Goal: Task Accomplishment & Management: Use online tool/utility

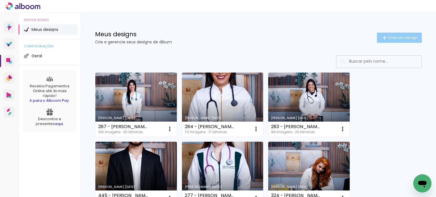
click at [388, 39] on span "Criar um design" at bounding box center [403, 38] width 30 height 4
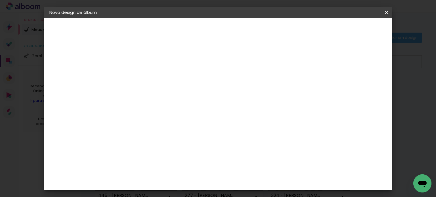
click at [142, 80] on input at bounding box center [142, 76] width 0 height 9
type input "288 - [PERSON_NAME]"
click at [0, 0] on slot "Avançar" at bounding box center [0, 0] width 0 height 0
click at [156, 122] on div "Canaan Álbuns" at bounding box center [147, 126] width 18 height 9
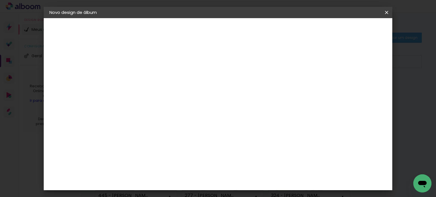
click at [0, 0] on slot "Avançar" at bounding box center [0, 0] width 0 height 0
click at [254, 30] on span "Iniciar design" at bounding box center [246, 32] width 16 height 8
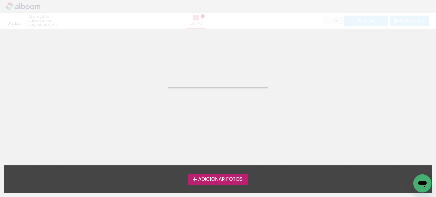
click at [235, 179] on span "Adicionar Fotos" at bounding box center [220, 179] width 45 height 5
click at [0, 0] on input "file" at bounding box center [0, 0] width 0 height 0
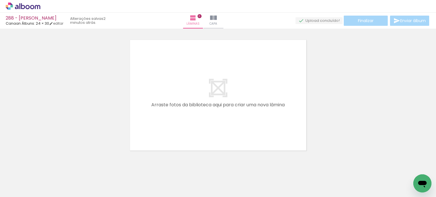
click at [24, 188] on span "Adicionar Fotos" at bounding box center [20, 190] width 17 height 6
click at [0, 0] on input "file" at bounding box center [0, 0] width 0 height 0
